Goal: Task Accomplishment & Management: Manage account settings

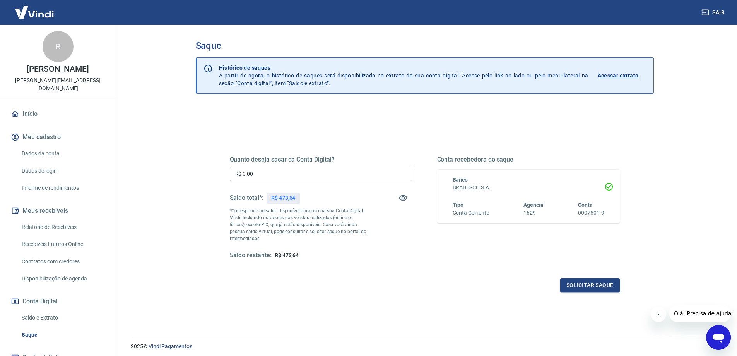
click at [270, 176] on input "R$ 0,00" at bounding box center [321, 173] width 183 height 14
type input "R$ 473,64"
click at [583, 286] on button "Solicitar saque" at bounding box center [590, 285] width 60 height 14
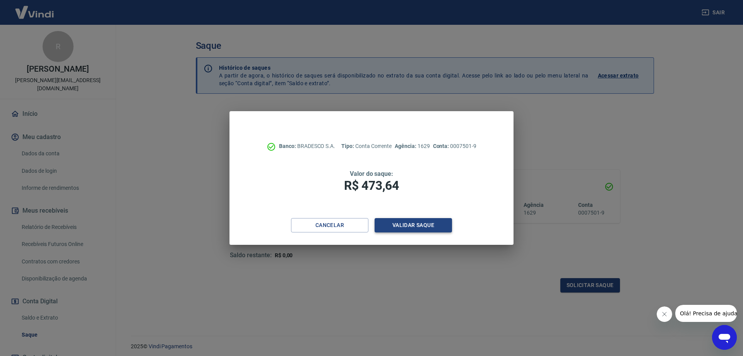
click at [402, 228] on button "Validar saque" at bounding box center [413, 225] width 77 height 14
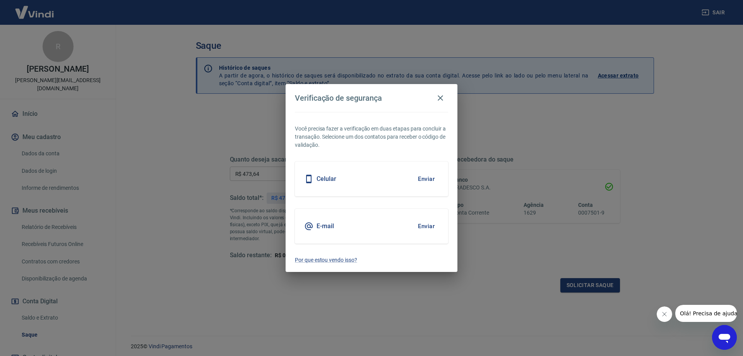
click at [427, 178] on button "Enviar" at bounding box center [426, 179] width 25 height 16
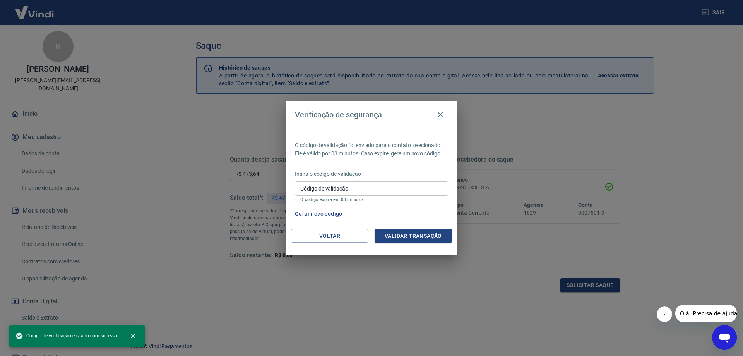
click at [396, 192] on input "Código de validação" at bounding box center [371, 188] width 153 height 14
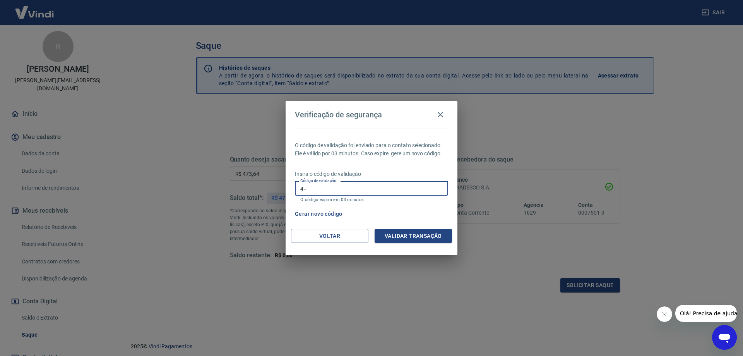
type input "4"
type input "770118"
click at [434, 234] on button "Validar transação" at bounding box center [413, 236] width 77 height 14
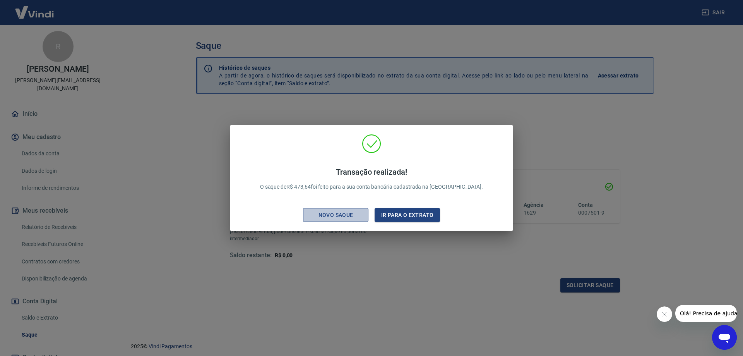
click at [355, 220] on button "Novo saque" at bounding box center [335, 215] width 65 height 14
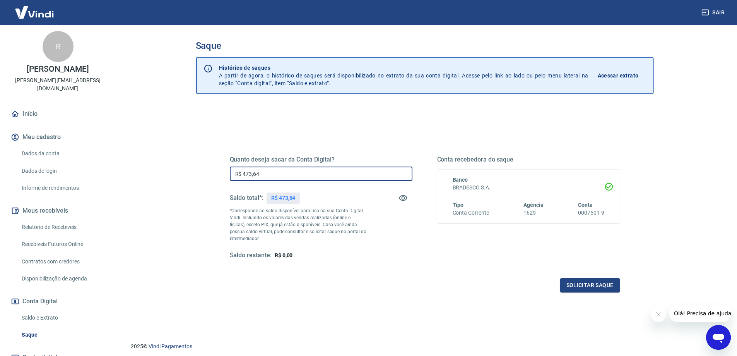
click at [300, 169] on input "R$ 473,64" at bounding box center [321, 173] width 183 height 14
click at [51, 310] on link "Saldo e Extrato" at bounding box center [63, 318] width 88 height 16
